Goal: Find specific page/section: Find specific page/section

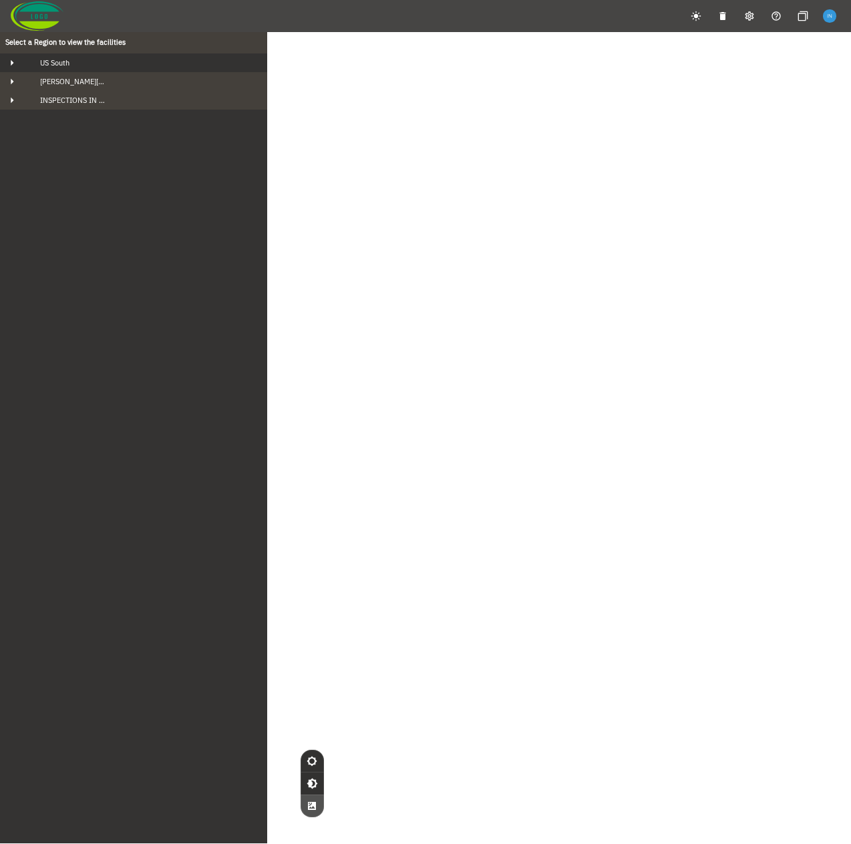
click at [122, 63] on div "US South" at bounding box center [145, 62] width 232 height 9
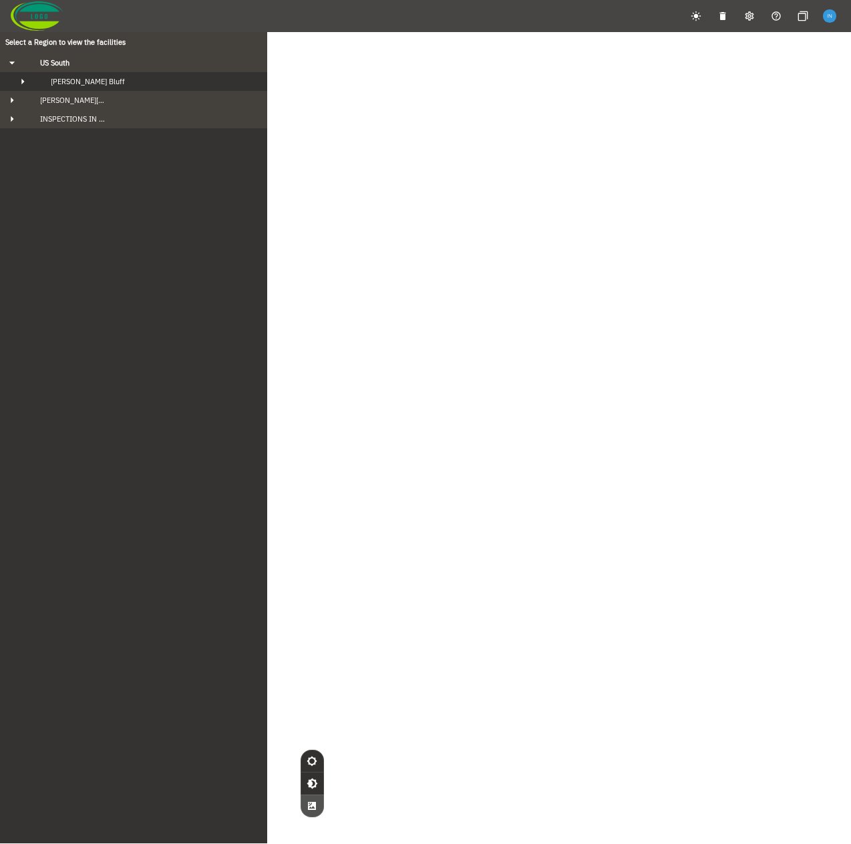
click at [115, 79] on div "Fowler's Bluff" at bounding box center [145, 81] width 211 height 9
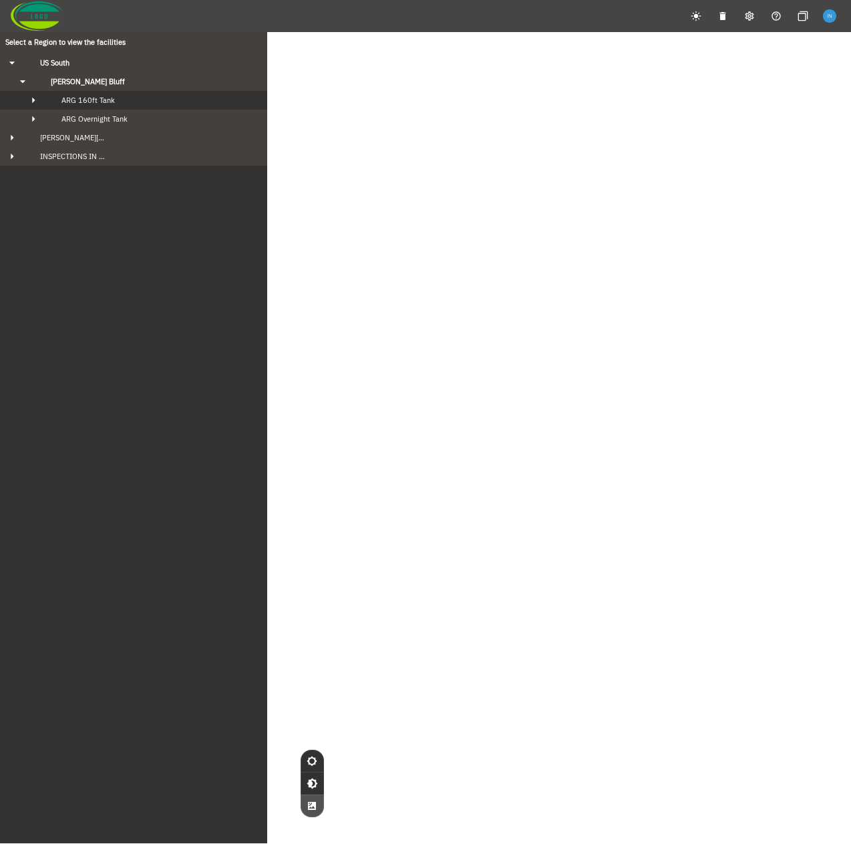
click at [109, 101] on span "ARG 160ft Tank" at bounding box center [87, 100] width 53 height 9
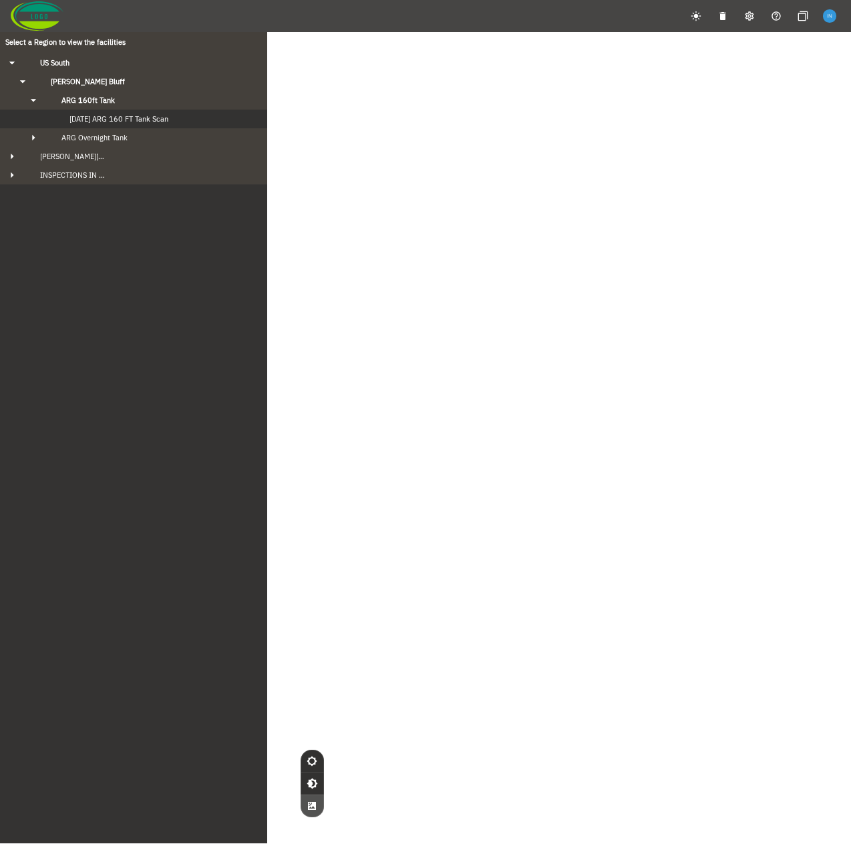
click at [114, 116] on span "2024-08-29 ARG 160 FT Tank Scan" at bounding box center [106, 118] width 126 height 9
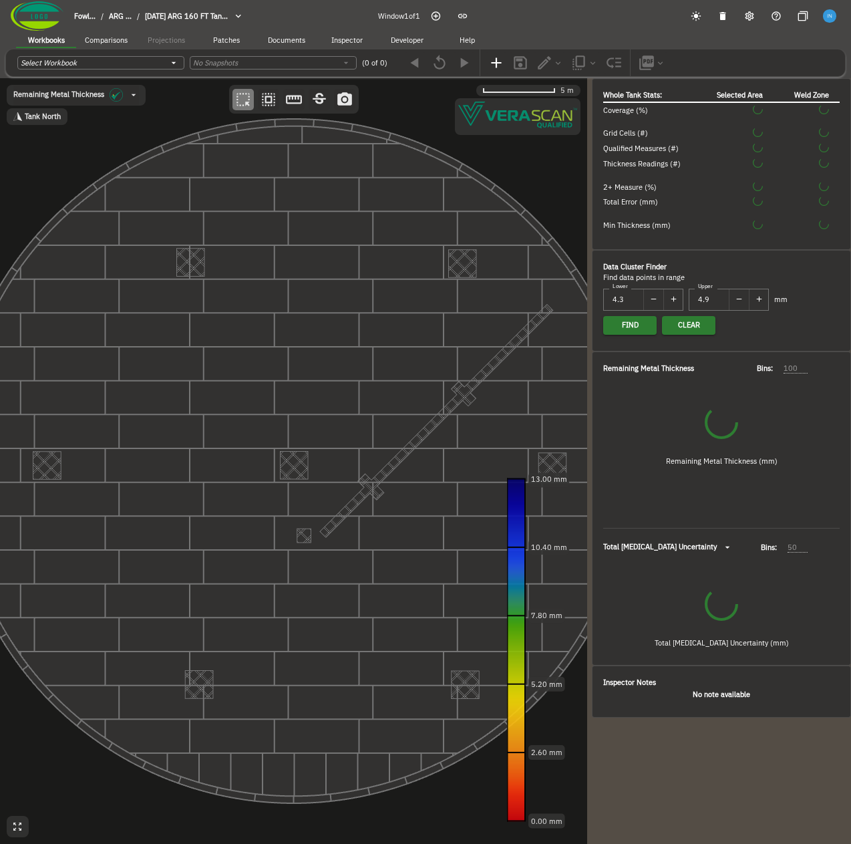
type input "552"
type input "64"
